Goal: Transaction & Acquisition: Book appointment/travel/reservation

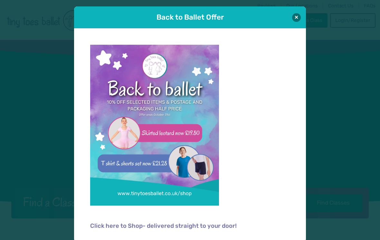
scroll to position [1, 0]
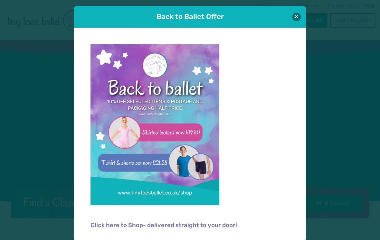
click at [295, 18] on button at bounding box center [296, 17] width 9 height 9
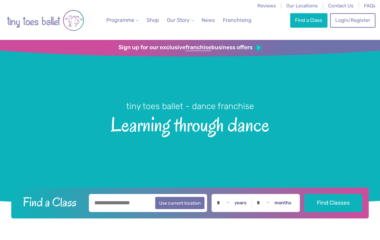
click at [351, 22] on link "Login/Register" at bounding box center [352, 20] width 45 height 14
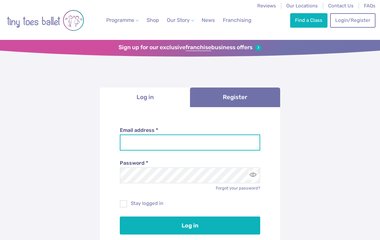
click at [212, 145] on input "Email address *" at bounding box center [190, 143] width 141 height 16
type input "**********"
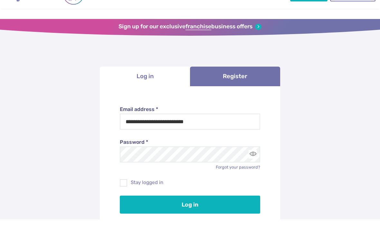
click at [225, 217] on button "Log in" at bounding box center [190, 226] width 141 height 18
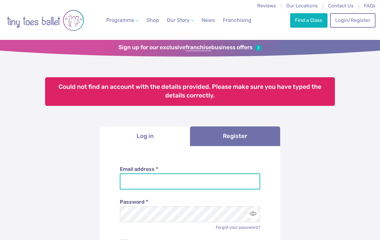
click at [209, 182] on input "Email address *" at bounding box center [190, 182] width 141 height 16
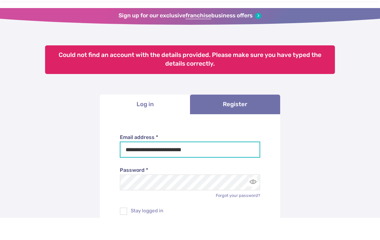
scroll to position [15, 0]
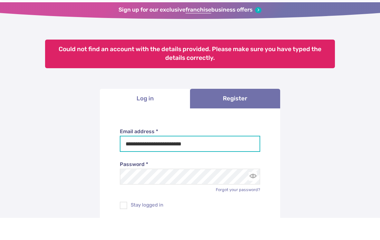
type input "**********"
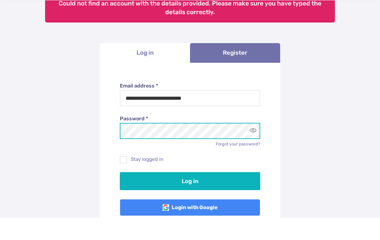
scroll to position [62, 0]
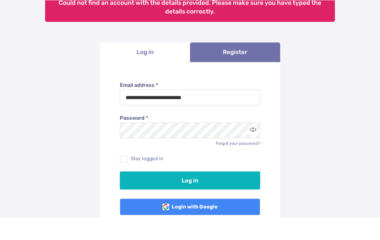
click at [206, 194] on button "Log in" at bounding box center [190, 203] width 141 height 18
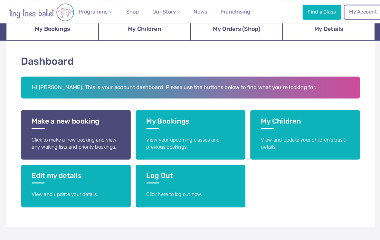
scroll to position [80, 0]
click at [195, 127] on link "My Bookings View your upcoming classes and previous bookings." at bounding box center [190, 131] width 106 height 48
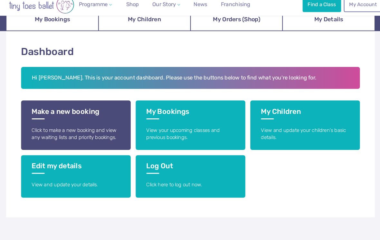
scroll to position [90, 5]
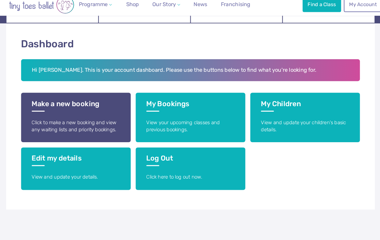
click at [95, 127] on p "Click to make a new booking and view any waiting lists and priority bookings." at bounding box center [79, 130] width 86 height 14
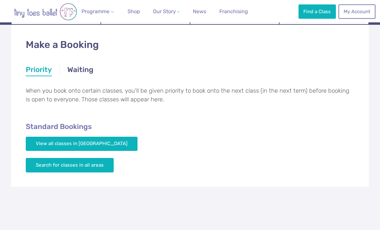
scroll to position [94, 0]
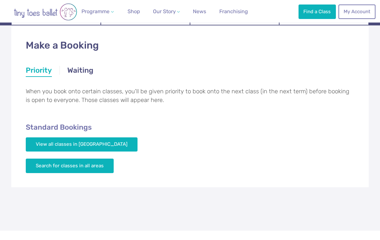
click at [80, 72] on link "Waiting" at bounding box center [80, 71] width 26 height 12
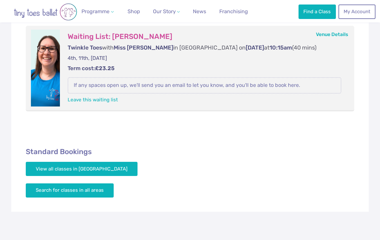
scroll to position [141, 0]
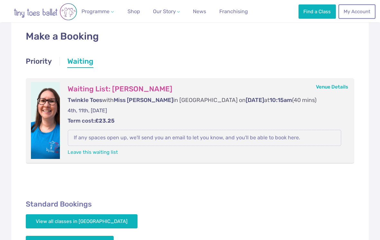
click at [42, 65] on link "Priority" at bounding box center [39, 63] width 26 height 12
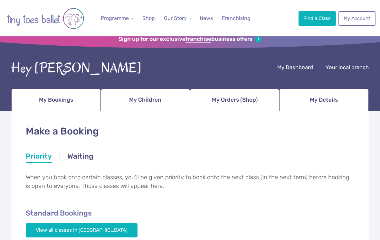
scroll to position [0, 0]
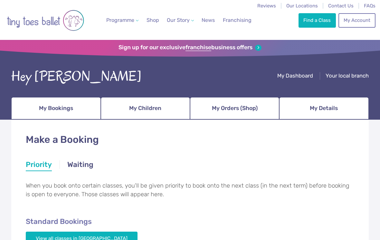
click at [300, 74] on span "My Dashboard" at bounding box center [295, 75] width 36 height 6
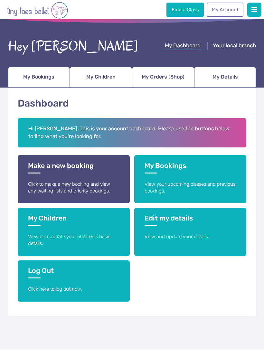
scroll to position [10, 0]
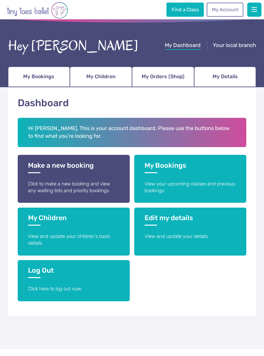
click at [44, 75] on span "My Bookings" at bounding box center [38, 76] width 31 height 10
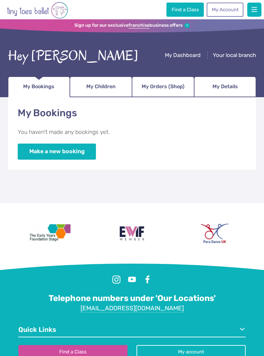
click at [84, 153] on link "Make a new booking" at bounding box center [57, 152] width 78 height 16
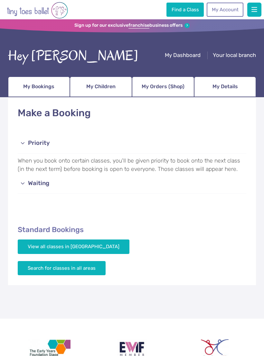
click at [123, 251] on link "View all classes in Bridgend & Vale of Glamorgan" at bounding box center [74, 247] width 112 height 14
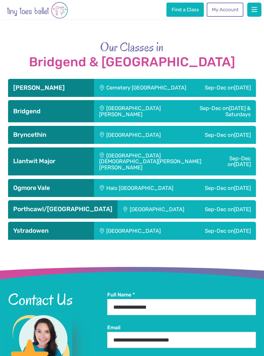
scroll to position [916, 0]
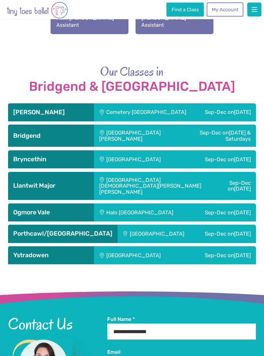
click at [189, 125] on div "Sep-Dec [DATE] & Saturdays" at bounding box center [222, 136] width 67 height 22
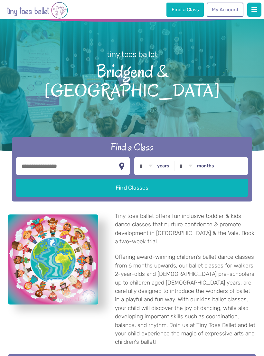
scroll to position [0, 0]
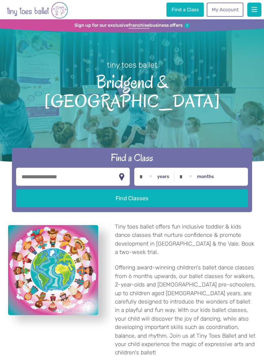
click at [93, 168] on input "text" at bounding box center [73, 177] width 114 height 18
click at [149, 168] on select "* * * * * * * * * * ** ** **" at bounding box center [146, 177] width 20 height 18
select select "*"
click at [82, 168] on input "text" at bounding box center [73, 177] width 114 height 18
click at [64, 168] on input "text" at bounding box center [73, 177] width 114 height 18
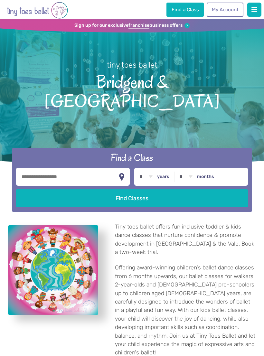
click at [68, 168] on input "text" at bounding box center [73, 177] width 114 height 18
click at [38, 168] on input "text" at bounding box center [73, 177] width 114 height 18
click at [43, 168] on input "text" at bounding box center [73, 177] width 114 height 18
type input "********"
click at [136, 189] on button "Find Classes" at bounding box center [132, 198] width 232 height 18
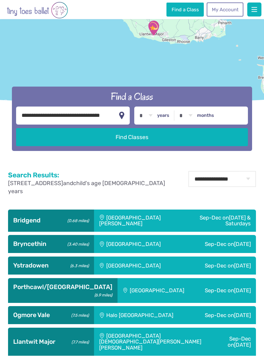
click at [142, 218] on div "St. John Training Centre" at bounding box center [141, 221] width 95 height 22
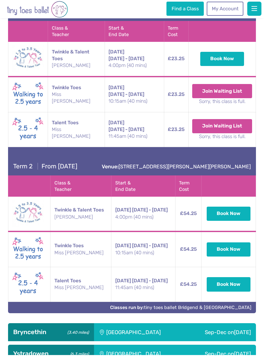
scroll to position [365, 0]
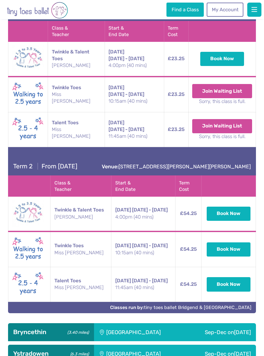
click at [235, 257] on button "Book Now" at bounding box center [229, 249] width 44 height 14
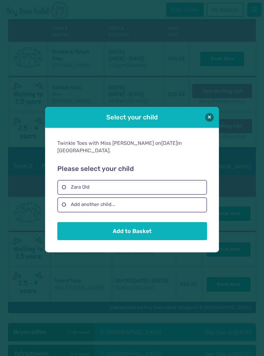
click at [156, 187] on label "Zara Old" at bounding box center [131, 187] width 149 height 15
click at [143, 236] on button "Add to Basket" at bounding box center [131, 231] width 149 height 18
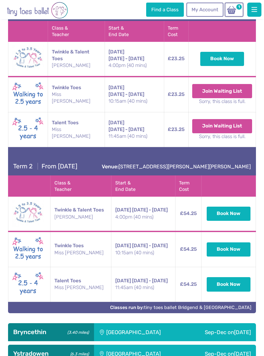
click at [238, 7] on span "1" at bounding box center [238, 6] width 7 height 7
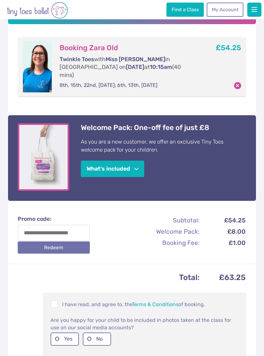
scroll to position [94, 0]
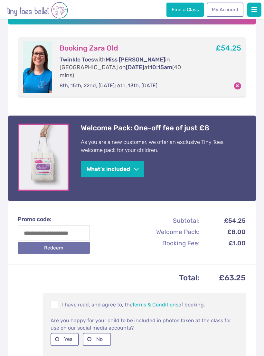
click at [140, 168] on button "What's included" at bounding box center [112, 169] width 63 height 16
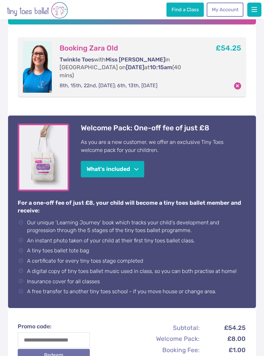
click at [133, 168] on button "What's included" at bounding box center [112, 169] width 63 height 16
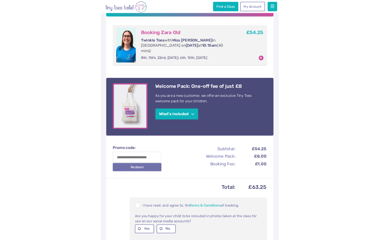
scroll to position [164, 0]
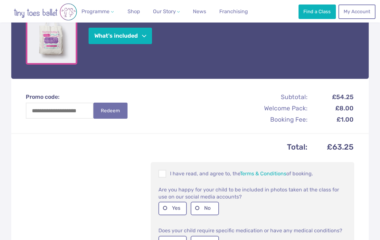
click at [165, 172] on span at bounding box center [162, 175] width 7 height 6
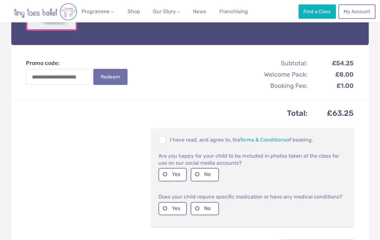
scroll to position [276, 0]
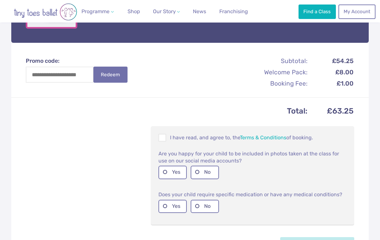
click at [165, 166] on label "Yes" at bounding box center [172, 172] width 28 height 13
click at [164, 200] on label "Yes" at bounding box center [172, 206] width 28 height 13
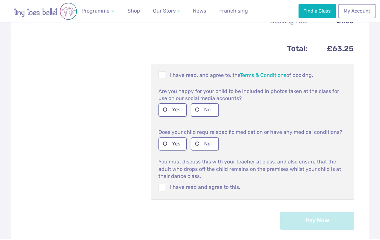
scroll to position [338, 0]
click at [161, 186] on span at bounding box center [162, 189] width 7 height 6
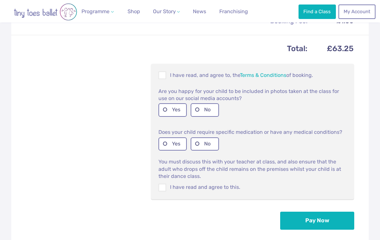
click at [264, 213] on button "Pay Now" at bounding box center [317, 221] width 74 height 18
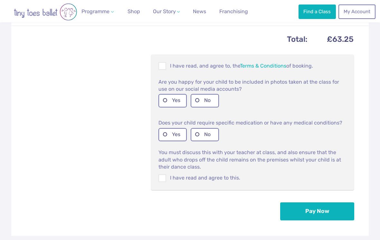
scroll to position [348, 0]
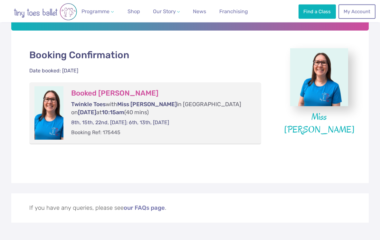
scroll to position [113, 0]
